Goal: Task Accomplishment & Management: Manage account settings

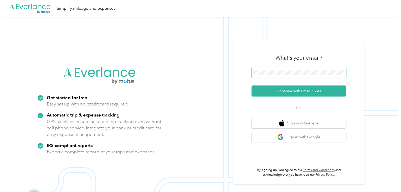
click at [270, 70] on span at bounding box center [298, 72] width 95 height 11
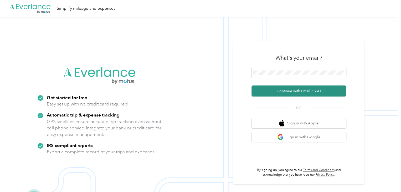
click at [280, 90] on button "Continue with Email / SSO" at bounding box center [298, 90] width 95 height 11
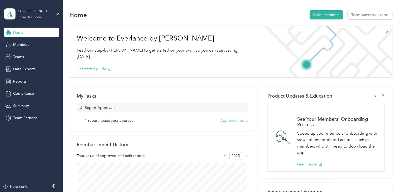
click at [234, 120] on button "Approve reports" at bounding box center [234, 121] width 28 height 6
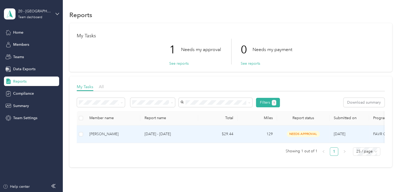
click at [306, 134] on span "needs approval" at bounding box center [303, 134] width 33 height 6
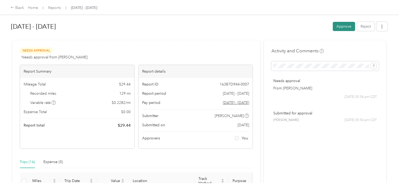
click at [340, 28] on button "Approve" at bounding box center [344, 26] width 22 height 9
